Goal: Ask a question

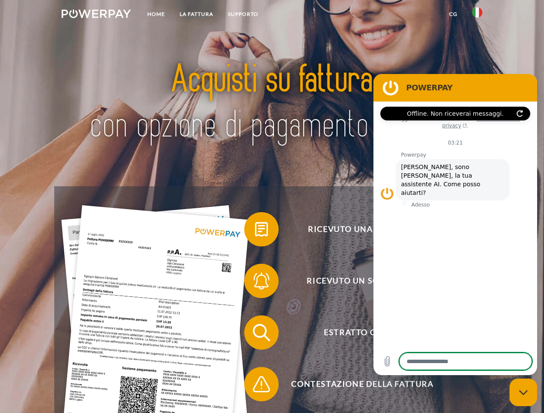
click at [96, 15] on img at bounding box center [96, 13] width 69 height 9
click at [477, 15] on img at bounding box center [477, 12] width 10 height 10
click at [453, 14] on link "CG" at bounding box center [453, 13] width 23 height 15
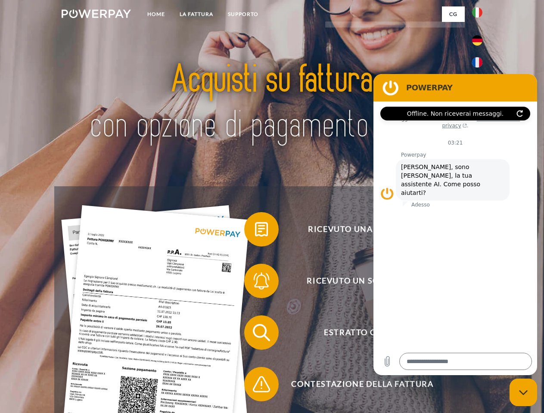
click at [255, 231] on span at bounding box center [248, 229] width 43 height 43
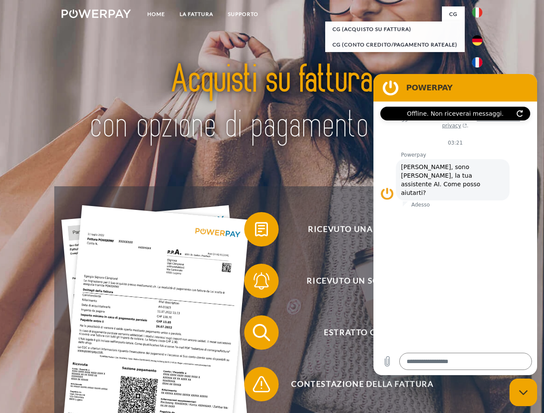
click at [255, 283] on div "Ricevuto una fattura? Ricevuto un sollecito? Estratto conto indietro" at bounding box center [271, 358] width 435 height 344
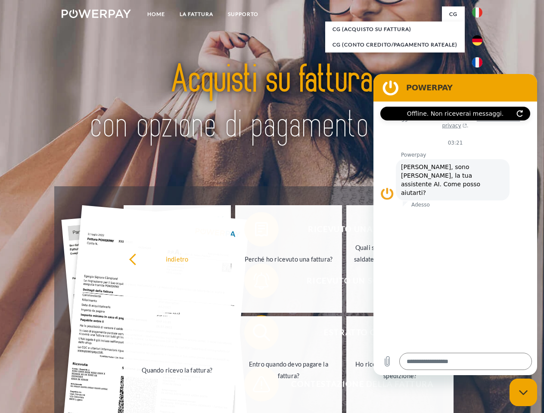
click at [255, 334] on link "Entro quando devo pagare la fattura?" at bounding box center [288, 370] width 107 height 108
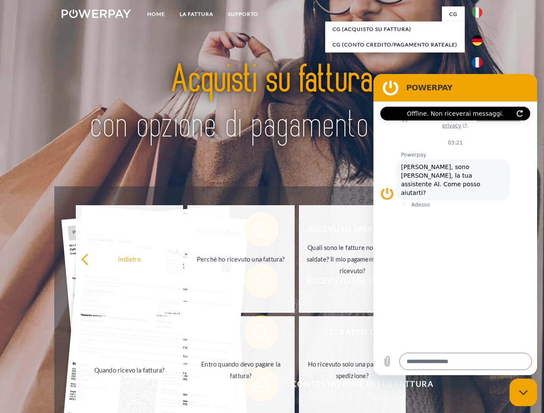
click at [255, 386] on span at bounding box center [248, 384] width 43 height 43
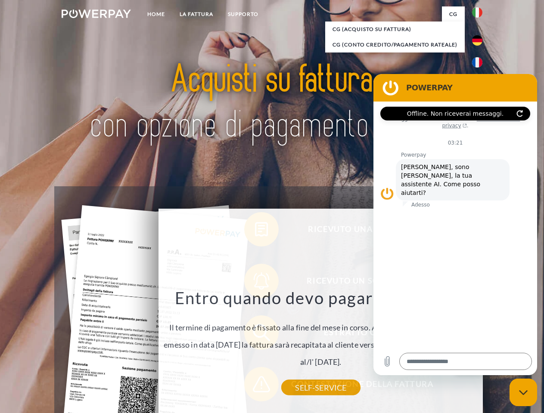
click at [523, 393] on icon "Chiudi la finestra di messaggistica" at bounding box center [523, 393] width 9 height 6
type textarea "*"
